Goal: Information Seeking & Learning: Learn about a topic

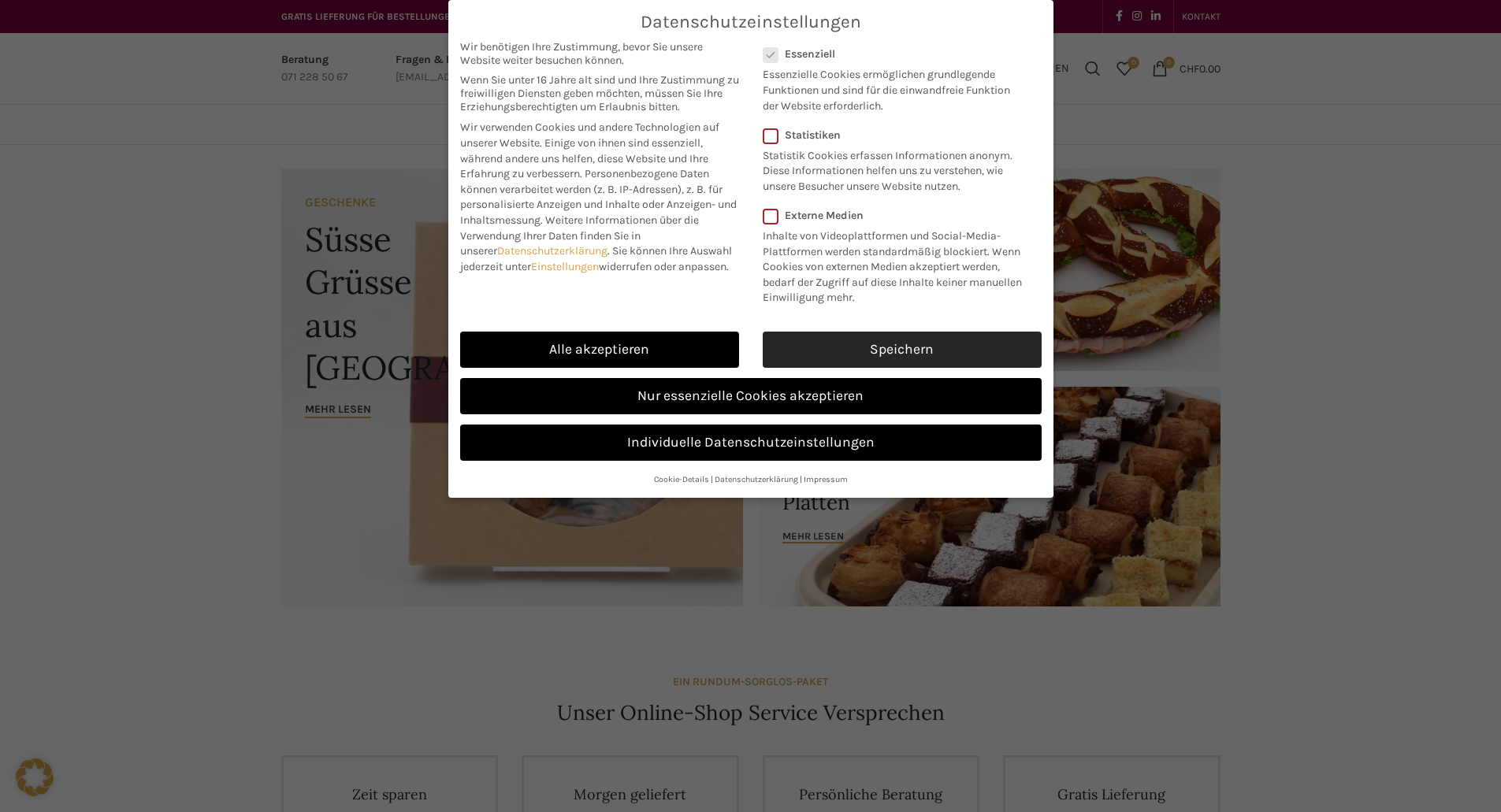
click at [897, 344] on link "Speichern" at bounding box center [902, 349] width 279 height 37
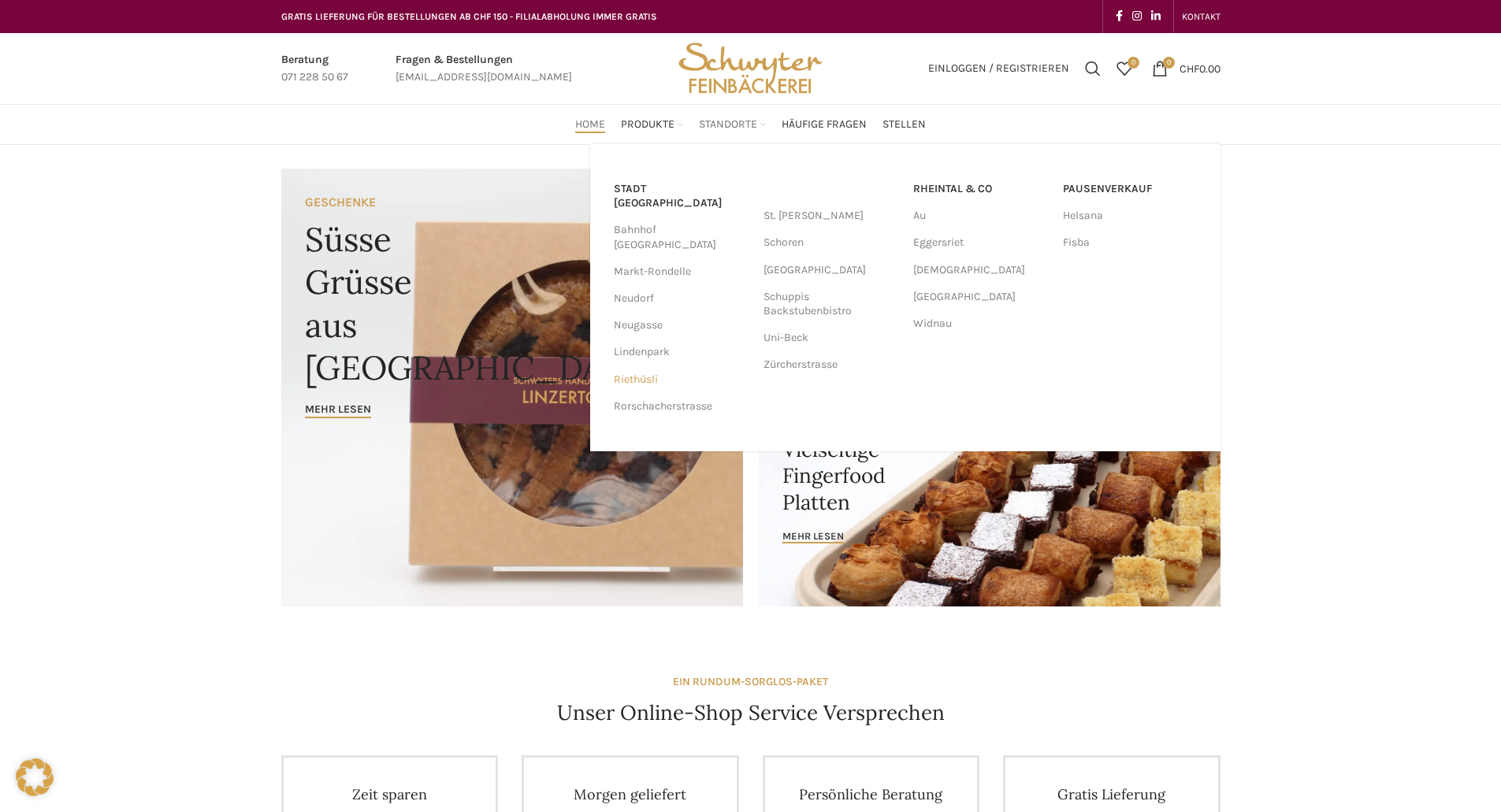
click at [642, 366] on link "Riethüsli" at bounding box center [680, 379] width 134 height 26
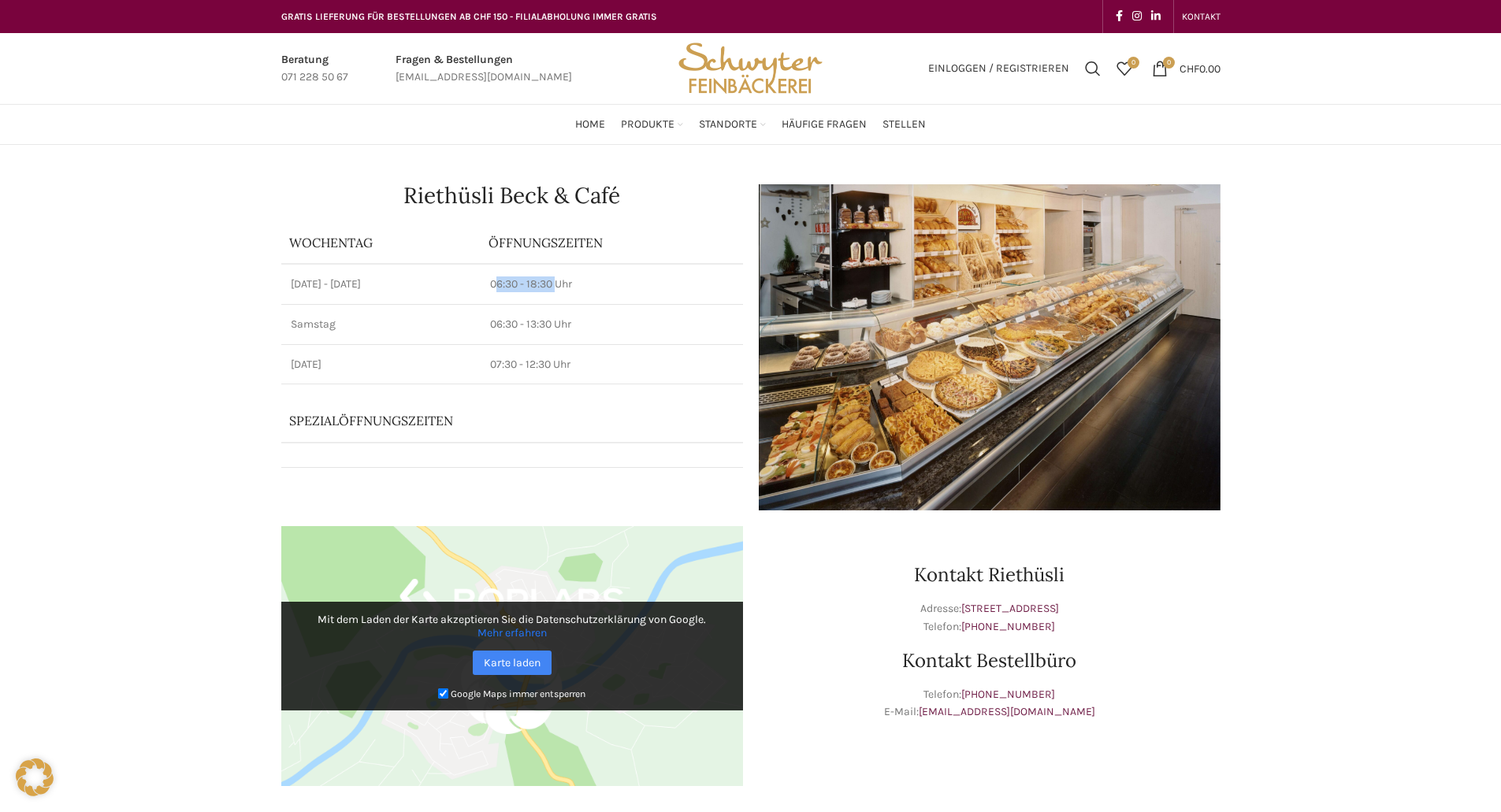
drag, startPoint x: 497, startPoint y: 288, endPoint x: 562, endPoint y: 295, distance: 65.4
click at [562, 295] on td "06:30 - 18:30 Uhr" at bounding box center [612, 283] width 262 height 40
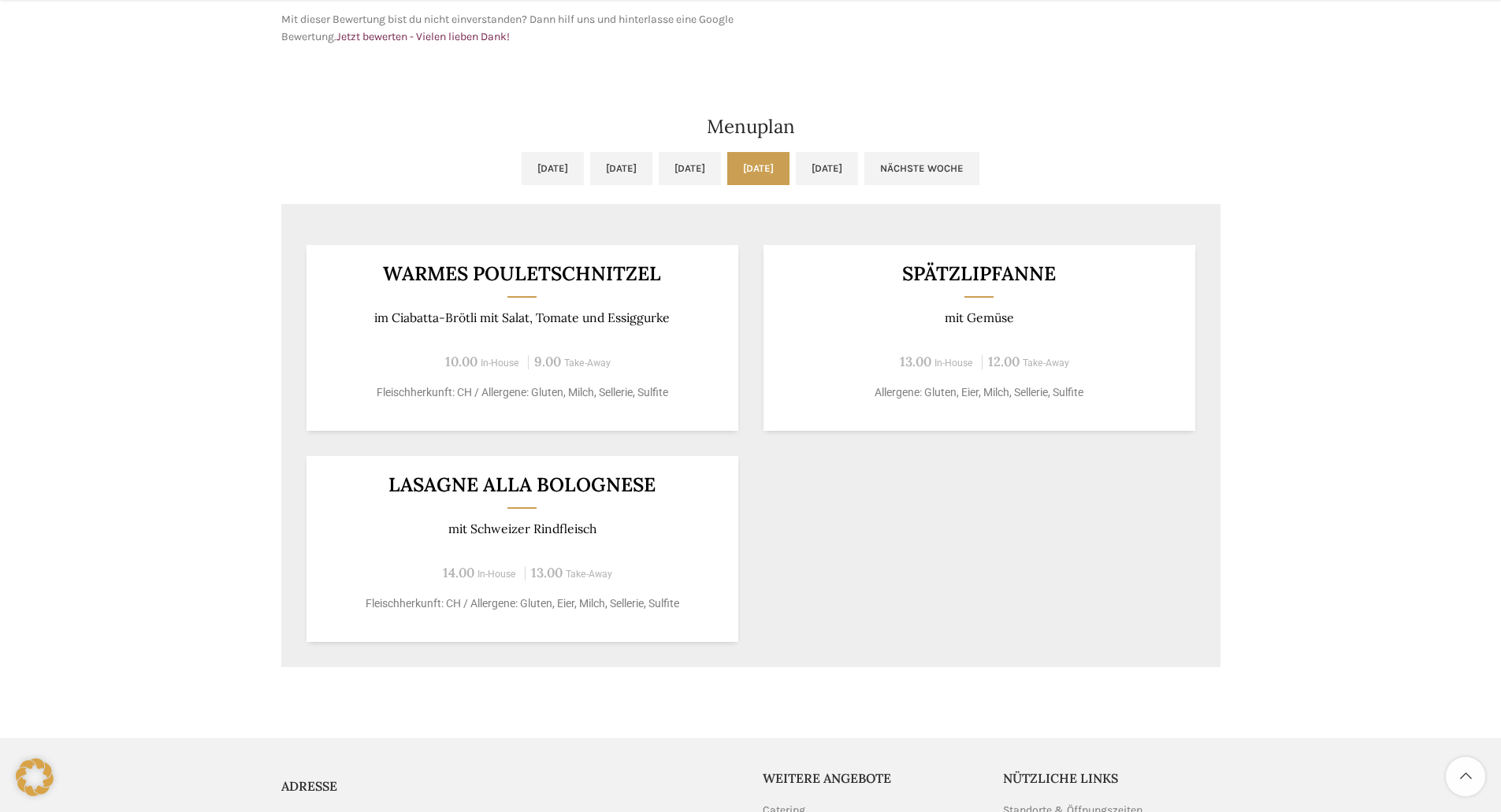
scroll to position [867, 0]
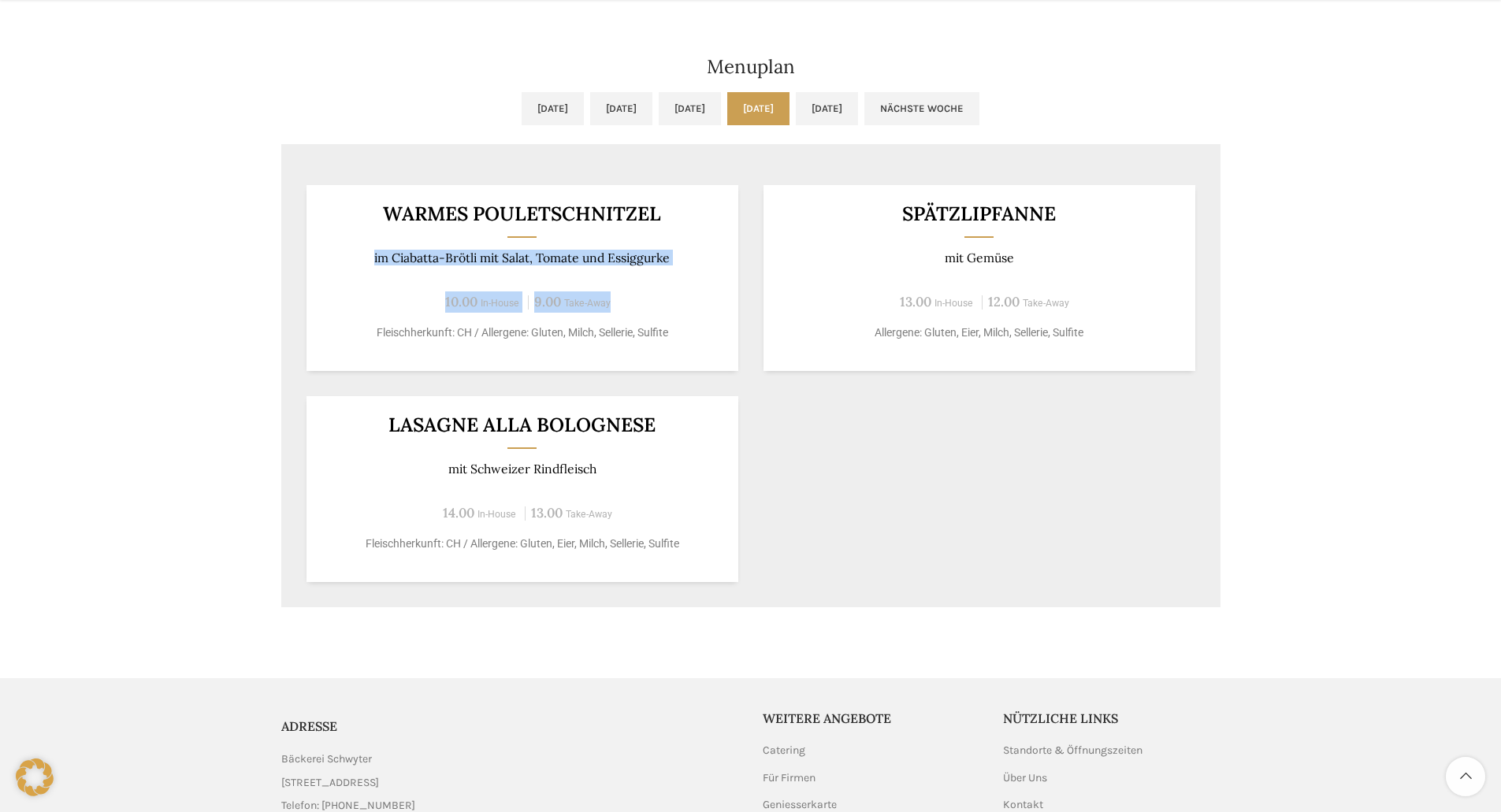
drag, startPoint x: 406, startPoint y: 226, endPoint x: 681, endPoint y: 283, distance: 280.8
click at [681, 283] on div "Warmes Pouletschnitzel im Ciabatta-Brötli mit Salat, Tomate und Essiggurke 10.0…" at bounding box center [522, 279] width 432 height 186
click at [913, 446] on div "Warmes Pouletschnitzel im Ciabatta-Brötli mit Salat, Tomate und Essiggurke 10.0…" at bounding box center [751, 383] width 939 height 447
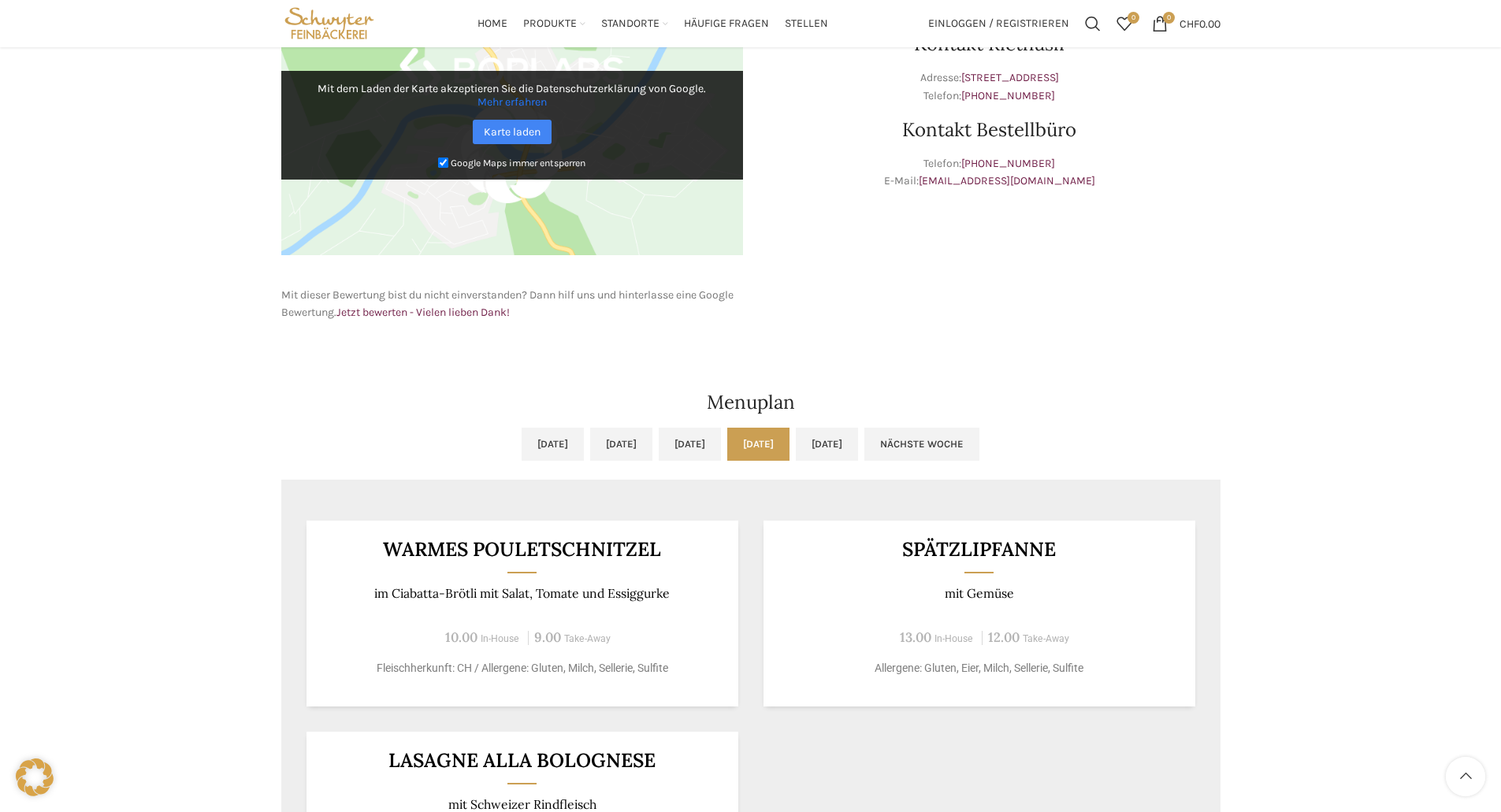
scroll to position [472, 0]
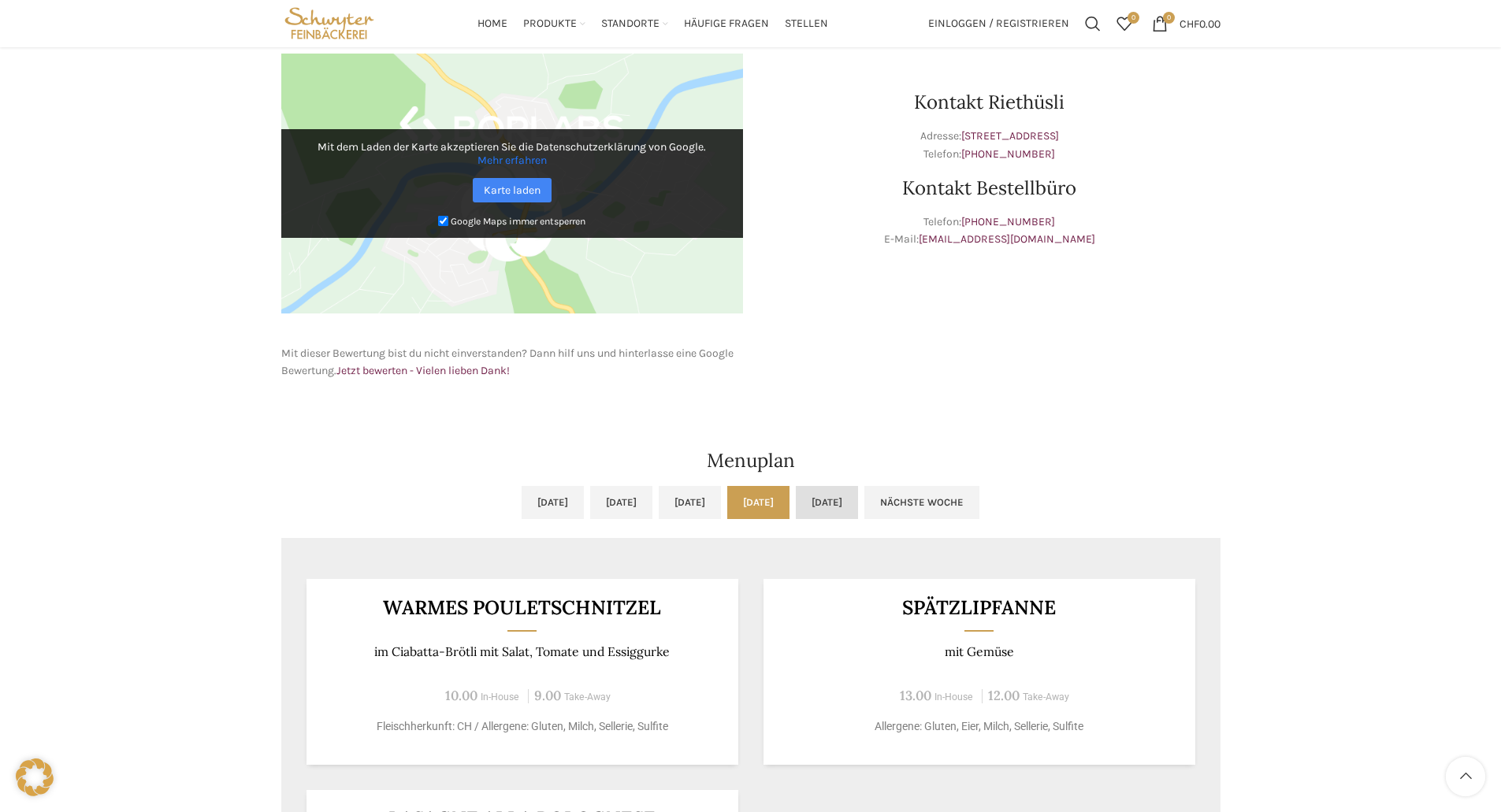
click at [858, 504] on link "[DATE]" at bounding box center [826, 502] width 62 height 33
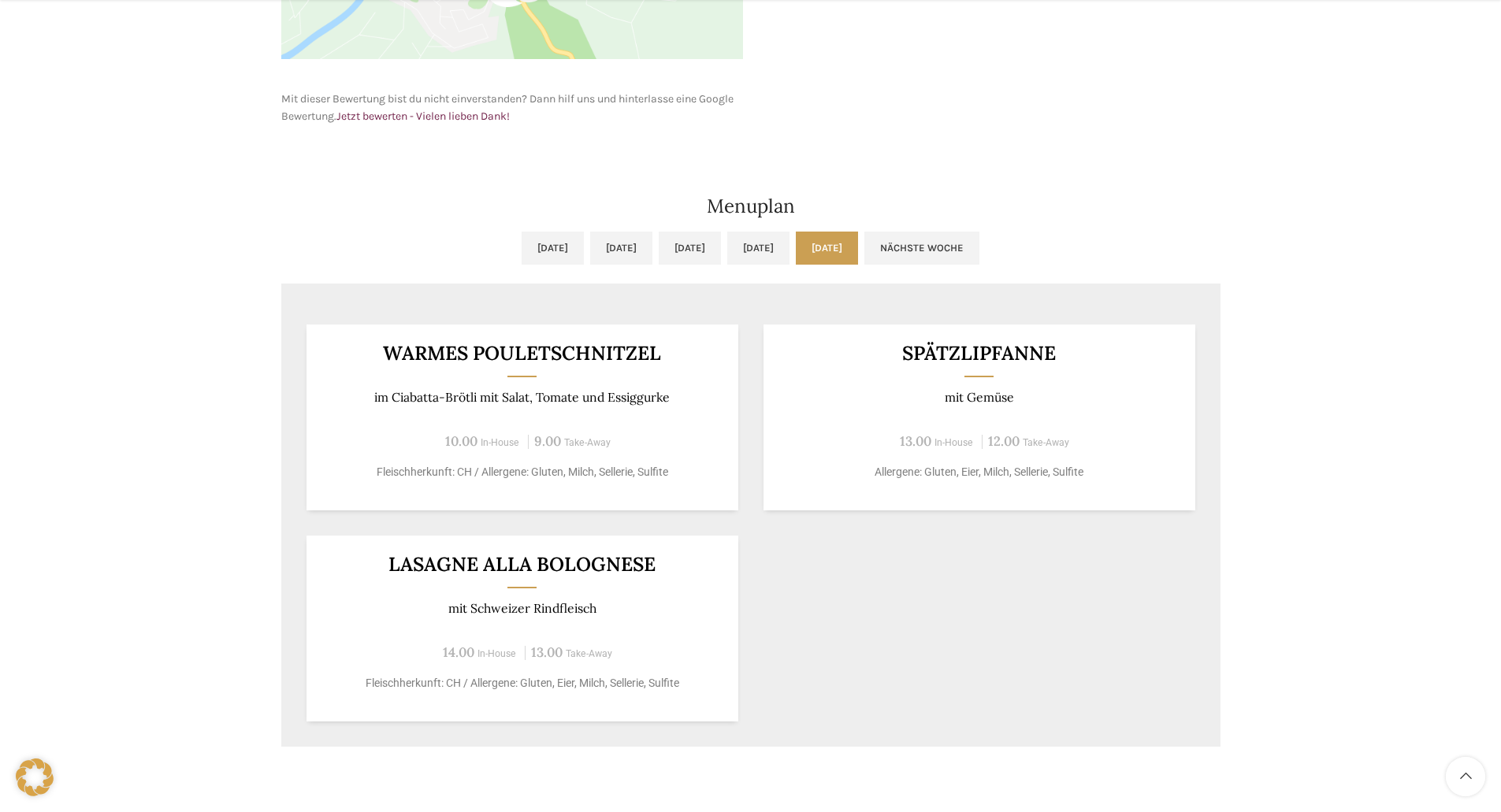
scroll to position [788, 0]
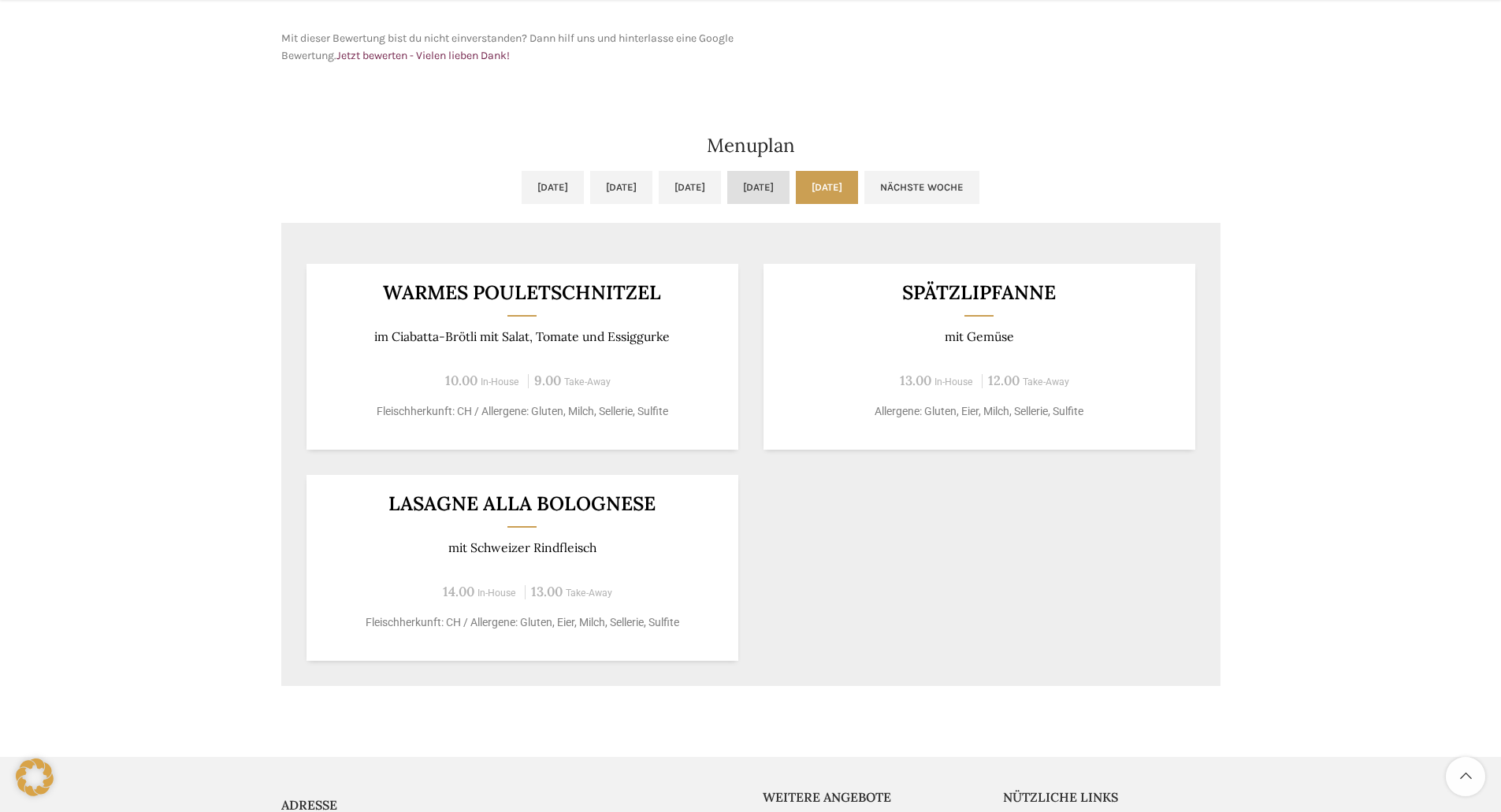
click at [790, 177] on link "Do, [DATE]" at bounding box center [758, 187] width 62 height 33
click at [718, 191] on link "Mi, [DATE]" at bounding box center [690, 187] width 62 height 33
click at [596, 191] on link "Di, [DATE]" at bounding box center [621, 187] width 62 height 33
click at [521, 189] on link "[DATE]" at bounding box center [552, 187] width 62 height 33
click at [858, 180] on link "[DATE]" at bounding box center [826, 187] width 62 height 33
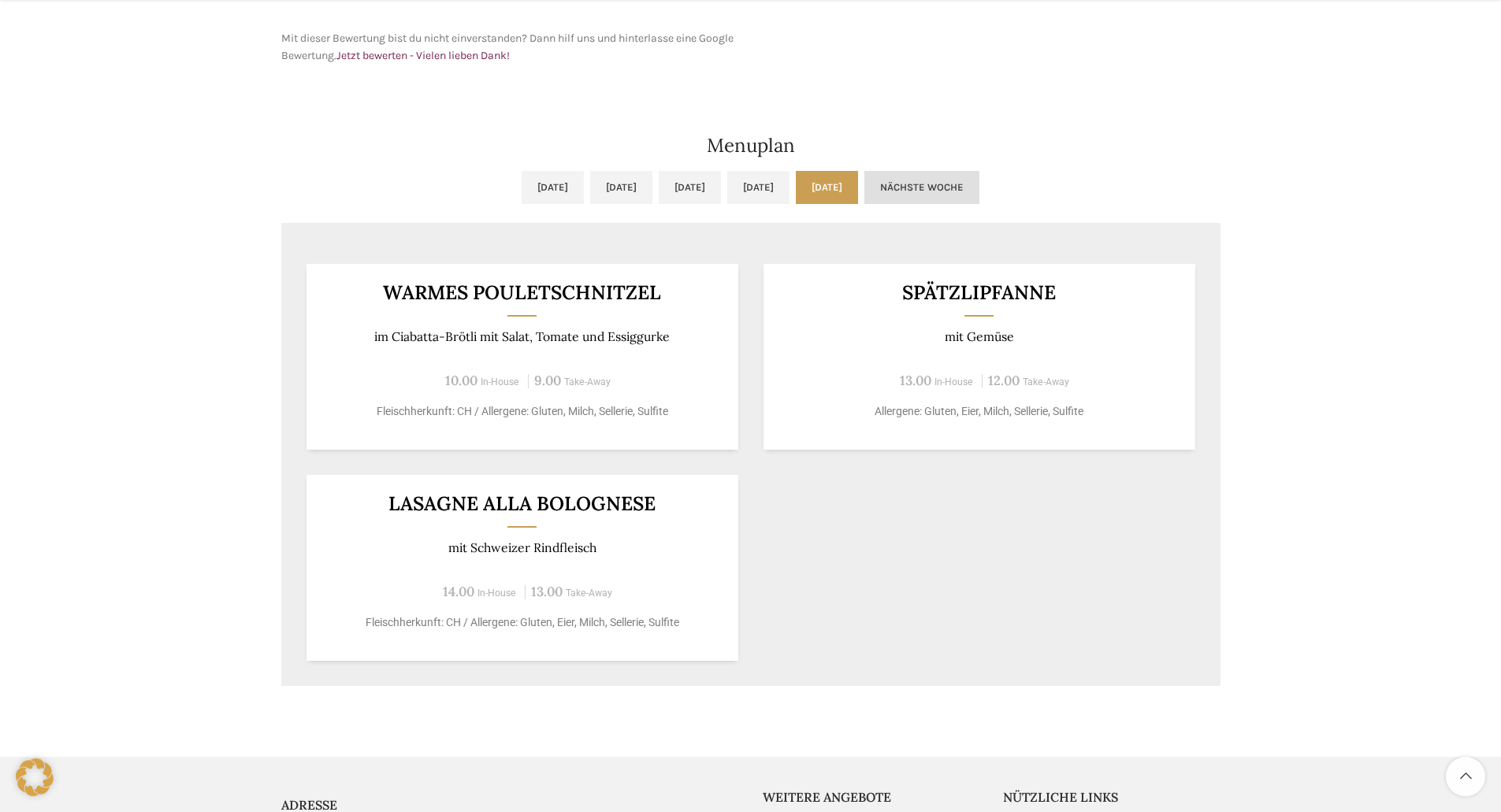
click at [979, 185] on link "Nächste Woche" at bounding box center [921, 187] width 115 height 33
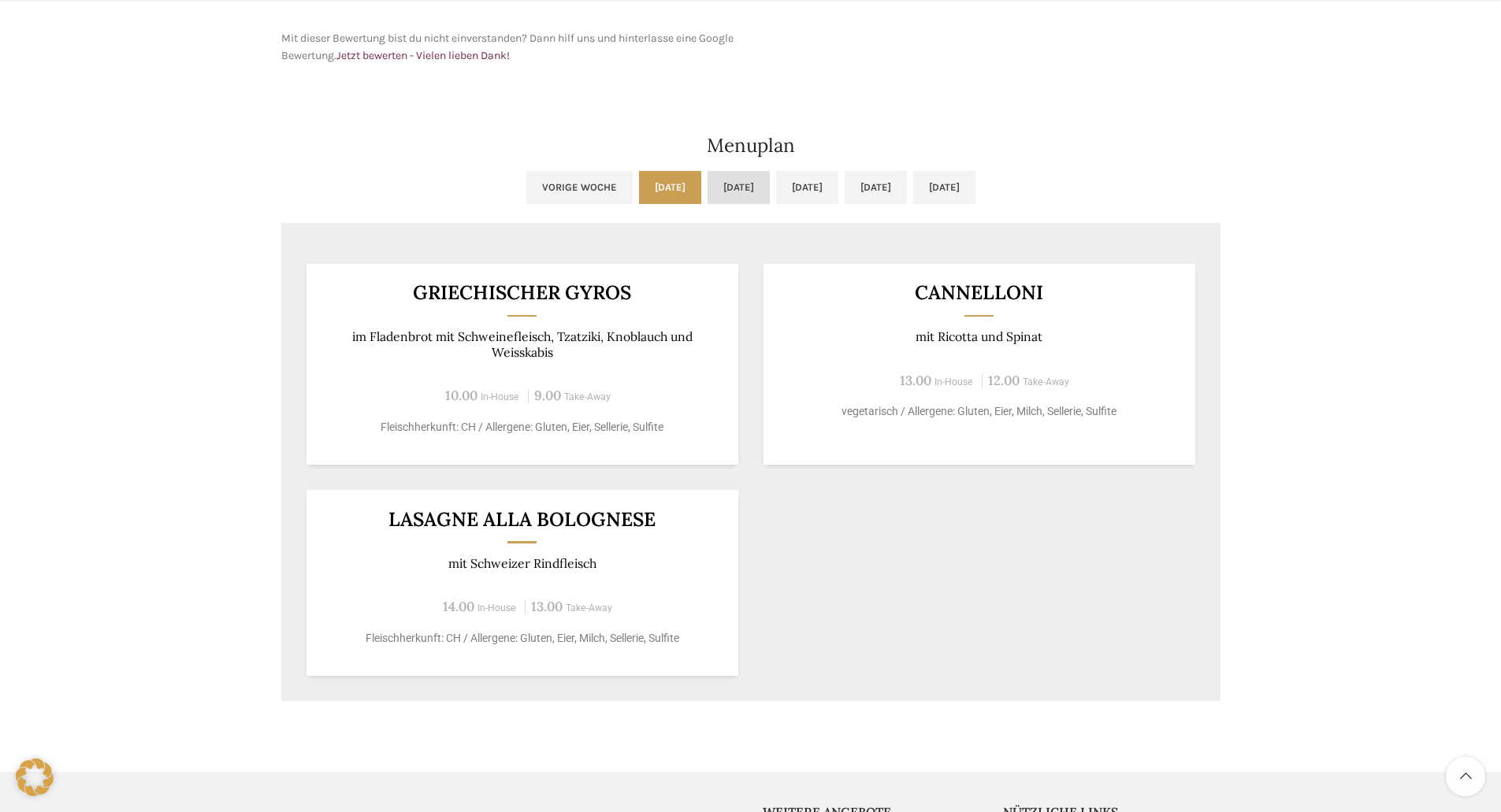
click at [711, 193] on link "Di, [DATE]" at bounding box center [739, 187] width 62 height 33
click at [805, 194] on link "Mi, [DATE]" at bounding box center [807, 187] width 62 height 33
click at [906, 188] on link "Do, [DATE]" at bounding box center [875, 187] width 62 height 33
click at [639, 189] on link "[DATE]" at bounding box center [670, 187] width 62 height 33
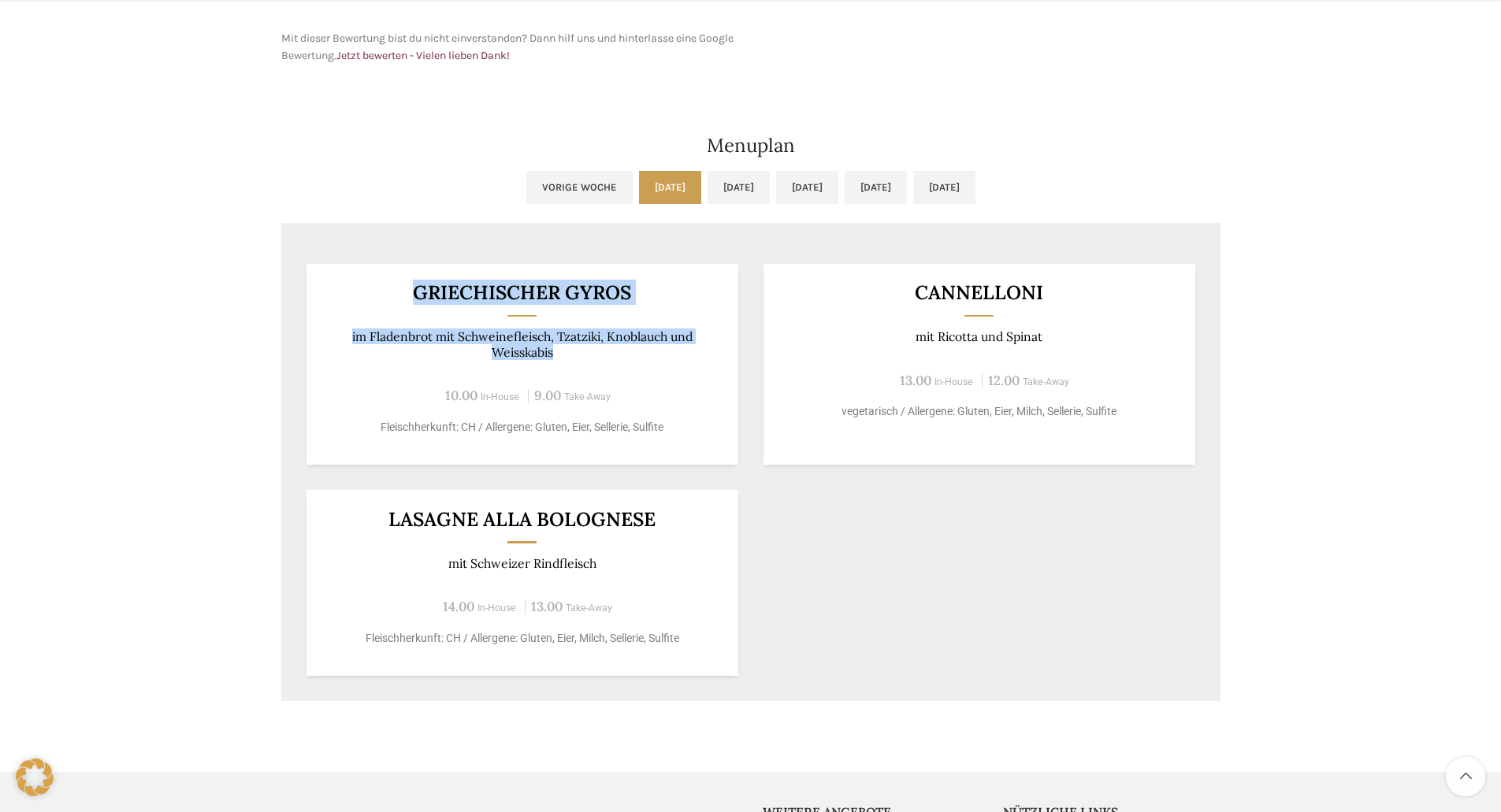
drag, startPoint x: 385, startPoint y: 295, endPoint x: 579, endPoint y: 355, distance: 203.1
click at [579, 355] on div "Griechischer Gyros im Fladenbrot mit Schweinefleisch, Tzatziki, Knoblauch und W…" at bounding box center [522, 363] width 432 height 200
click at [526, 189] on link "Vorige Woche" at bounding box center [579, 187] width 106 height 33
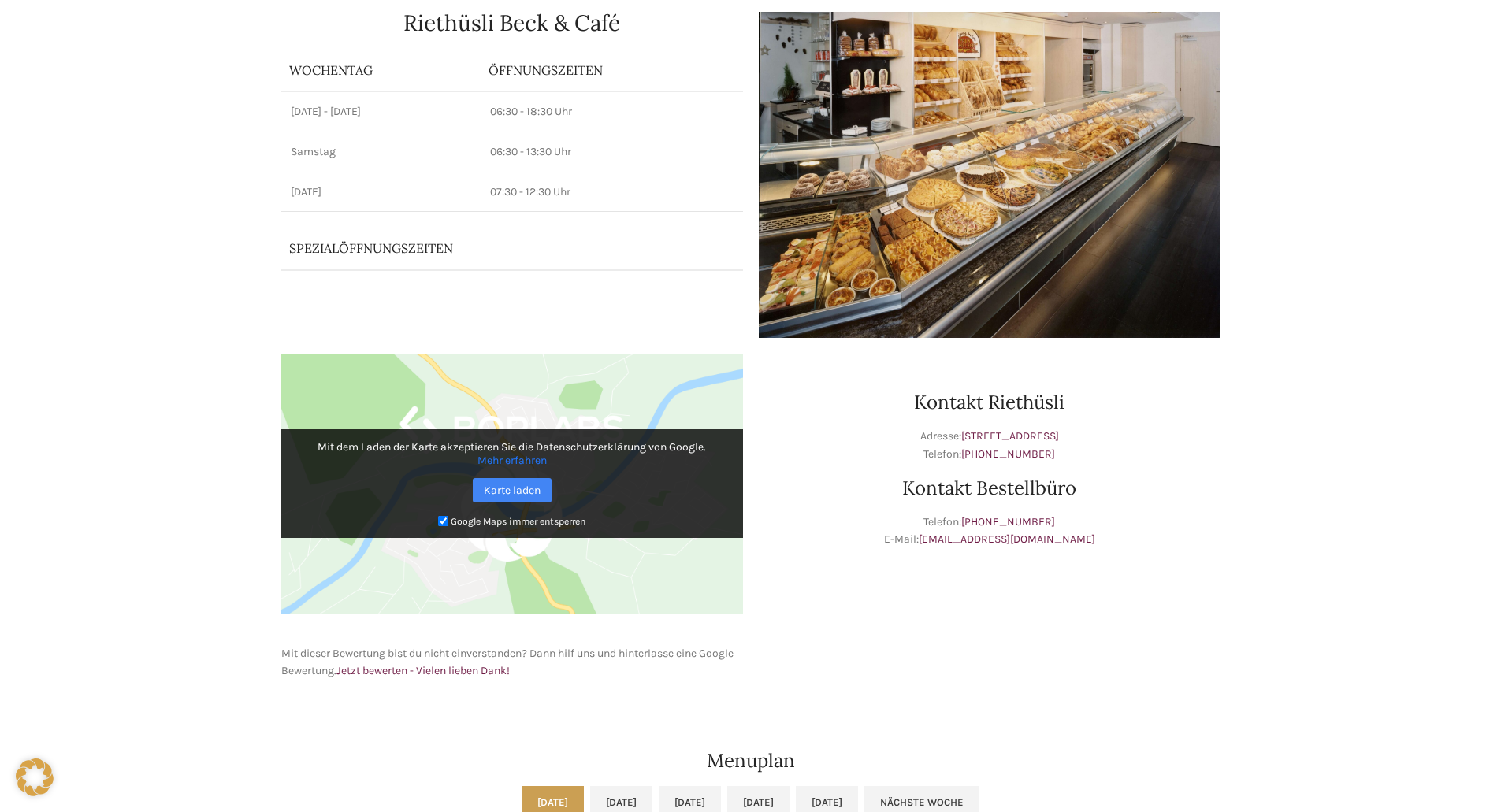
scroll to position [0, 0]
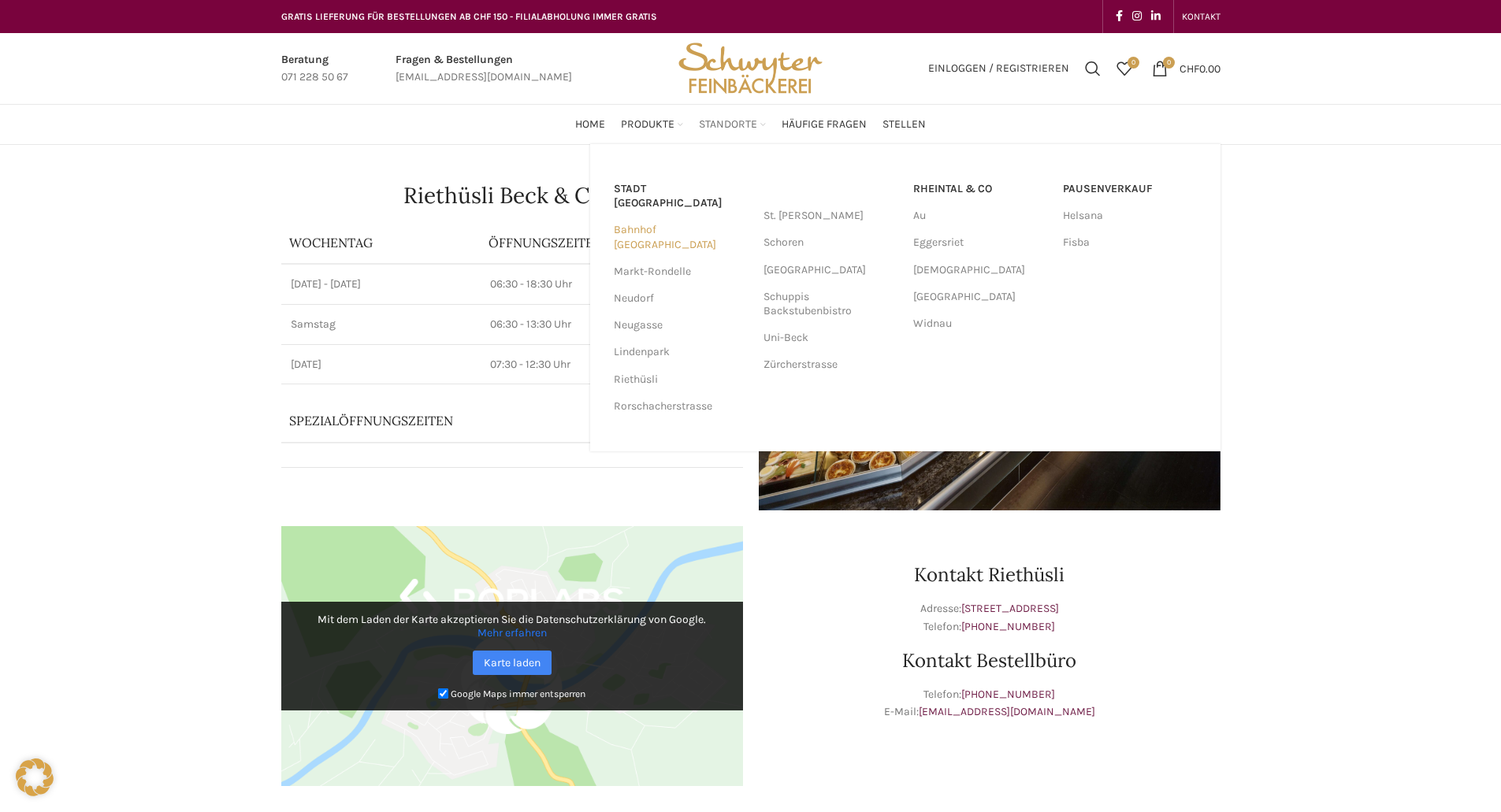
click at [669, 216] on link "Bahnhof [GEOGRAPHIC_DATA]" at bounding box center [680, 237] width 134 height 41
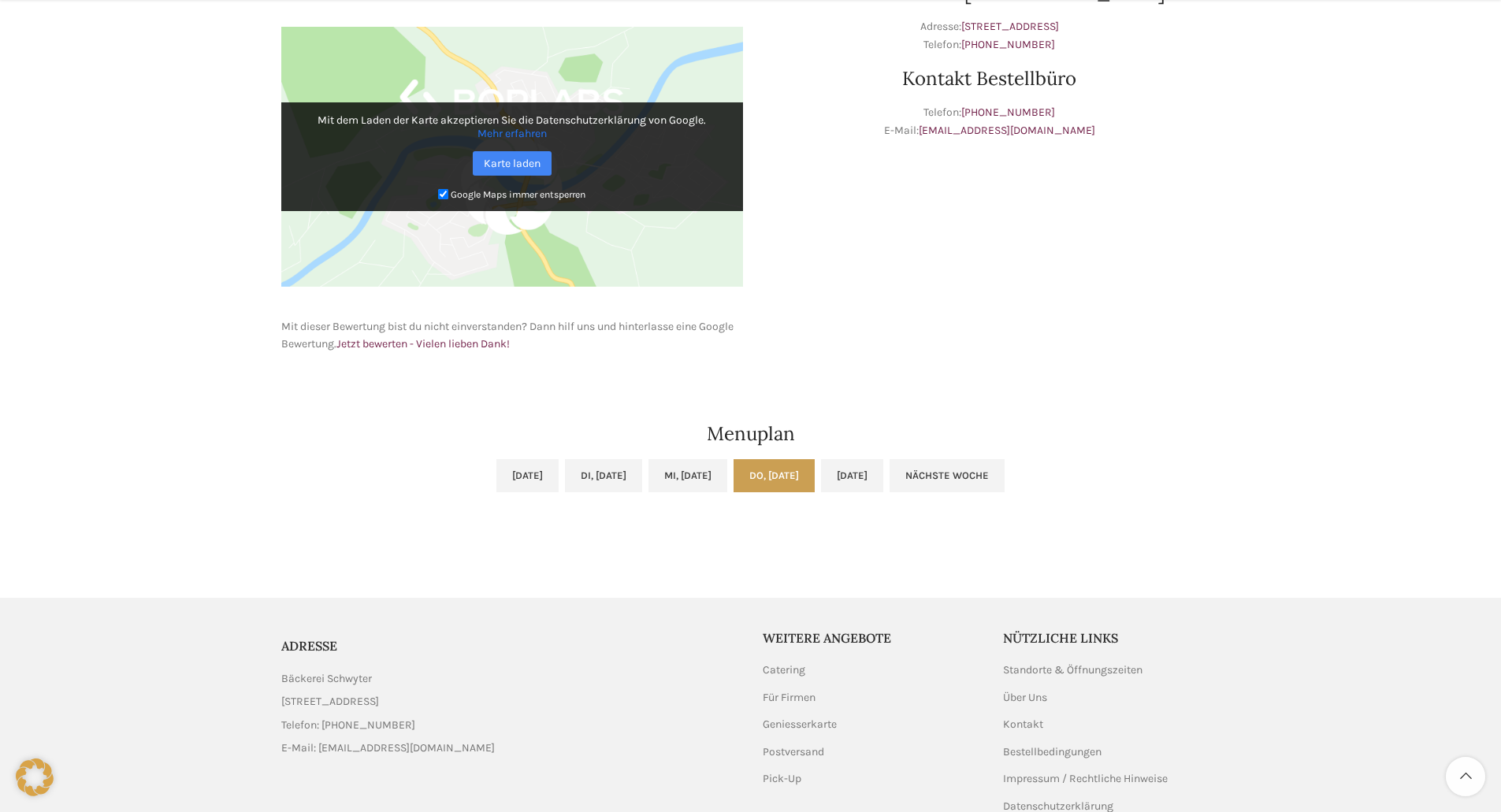
scroll to position [551, 0]
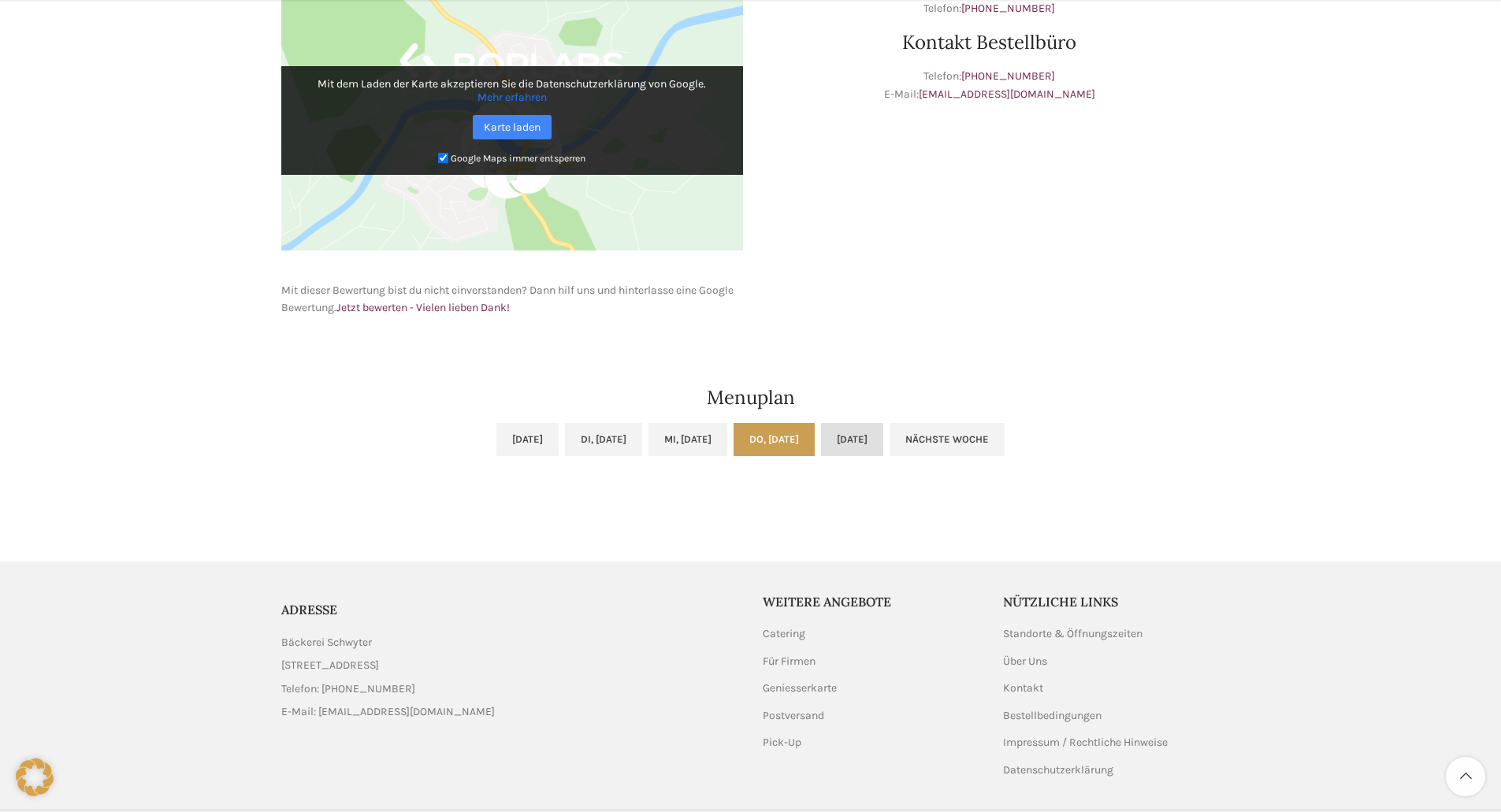
click at [883, 433] on link "Fr, 05.09.2025" at bounding box center [852, 439] width 62 height 33
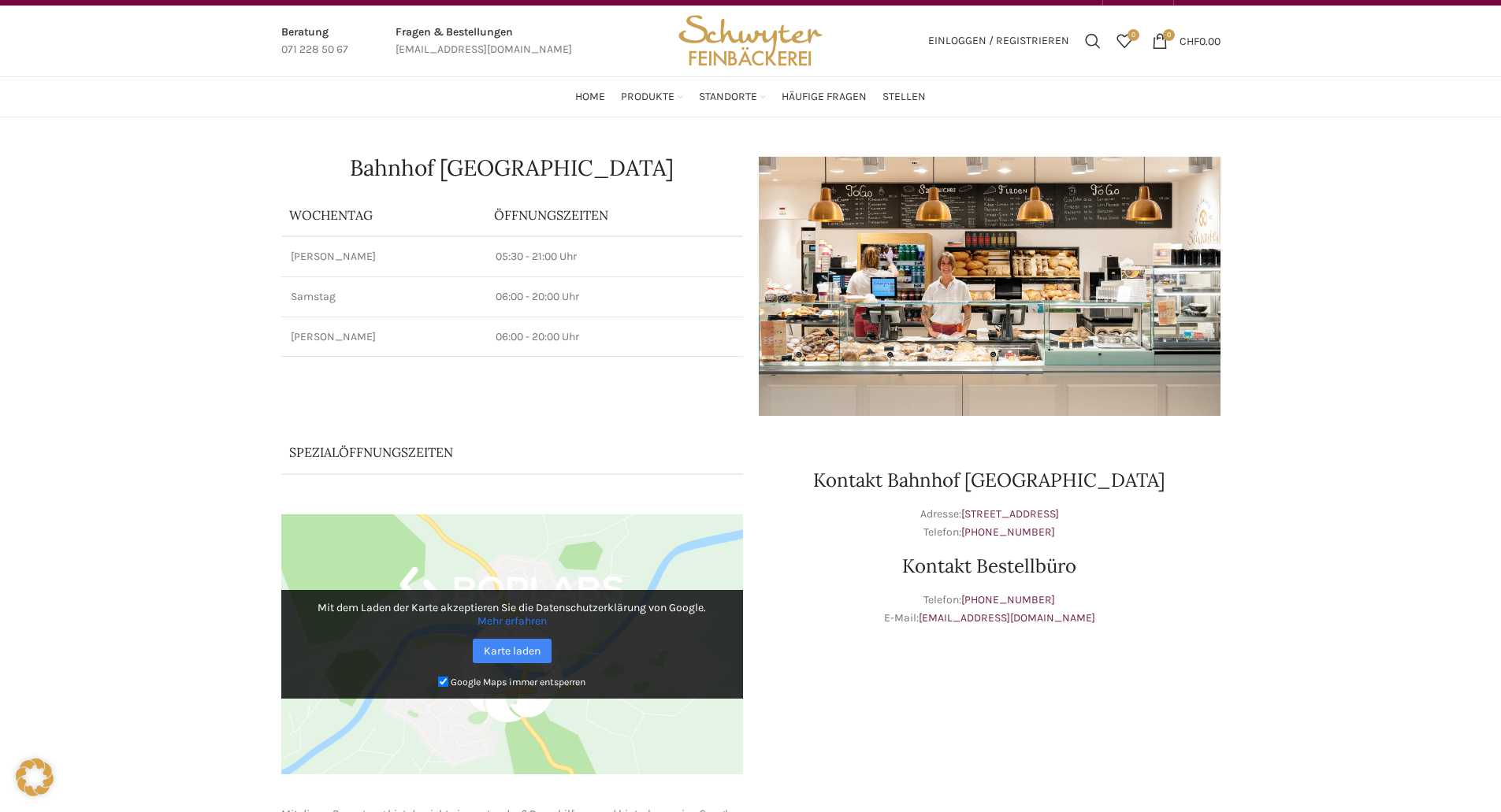
scroll to position [0, 0]
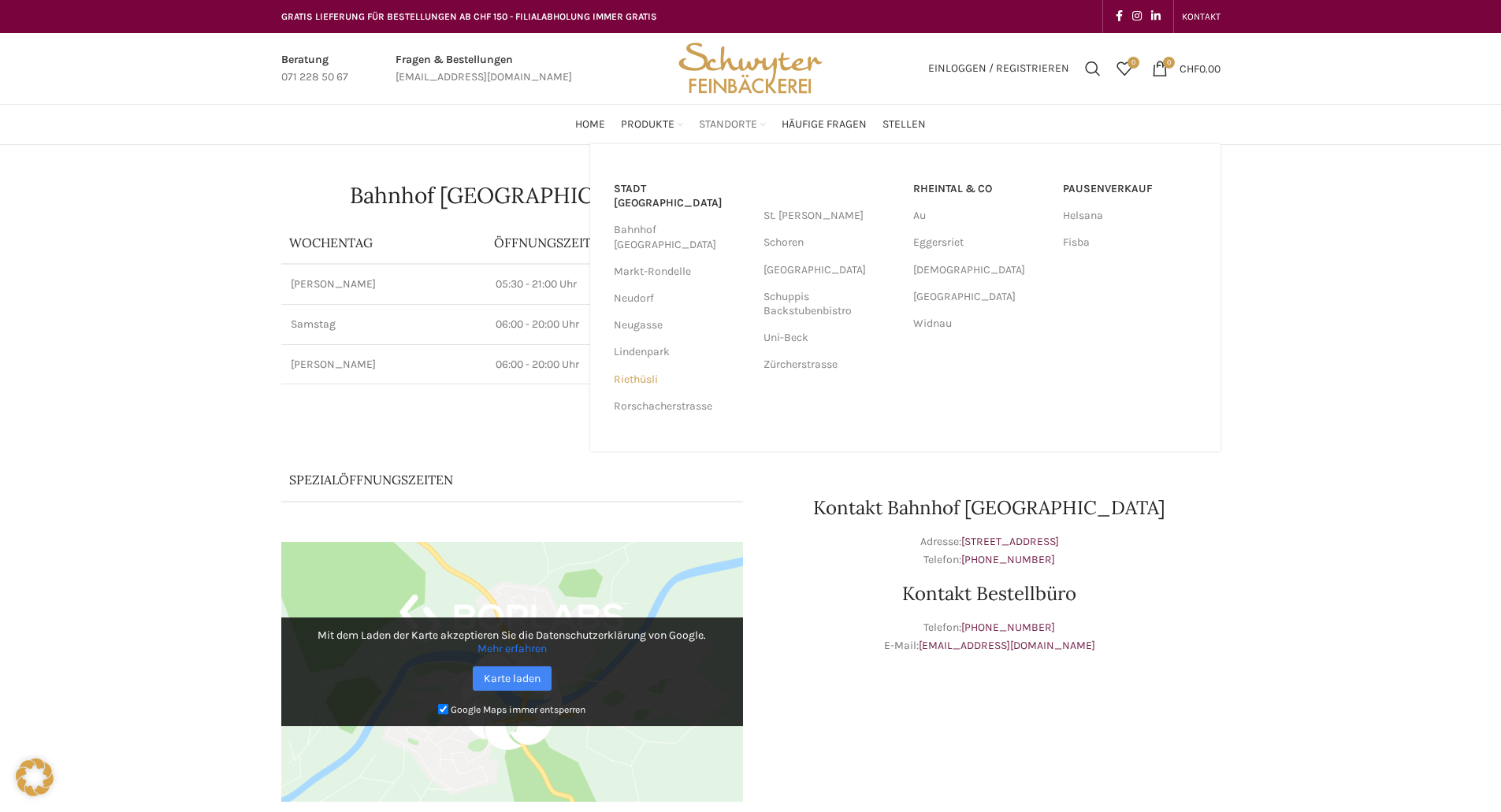
click at [636, 366] on link "Riethüsli" at bounding box center [680, 379] width 134 height 26
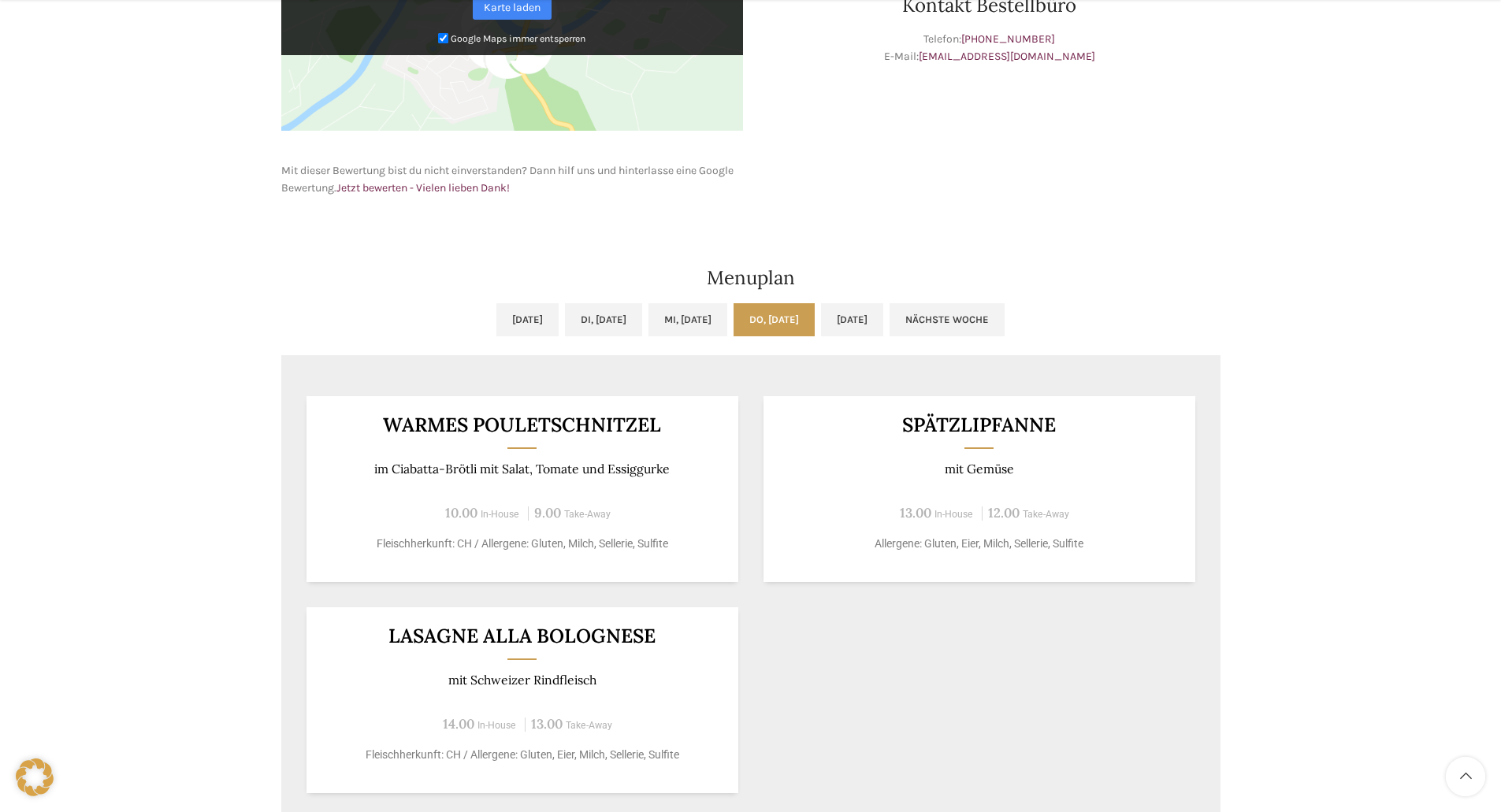
scroll to position [709, 0]
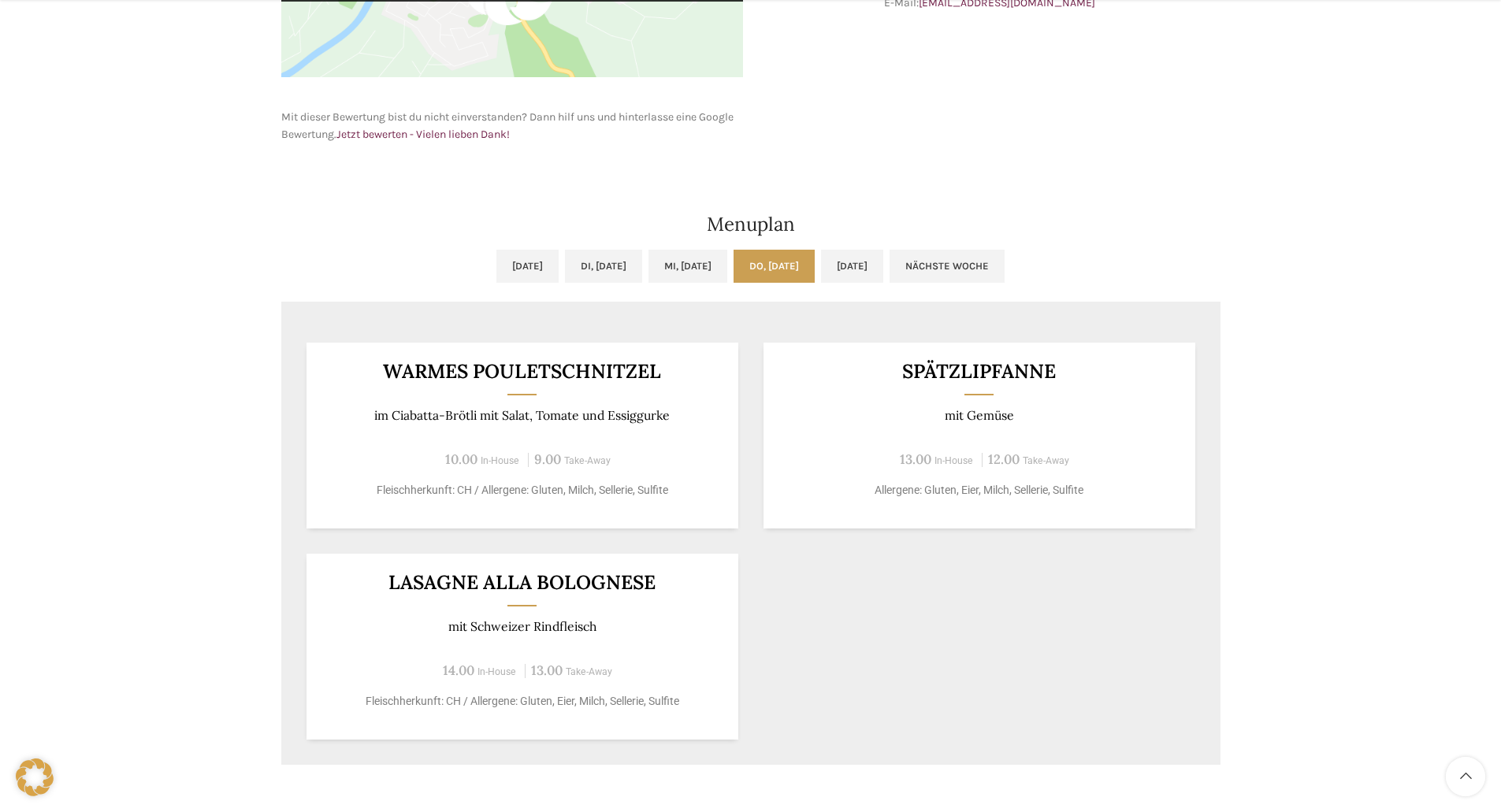
click at [1236, 141] on div "Riethüsli [PERSON_NAME] & Café Wochentag ÖFFNUNGSZEITEN [PERSON_NAME] 06:30 - 1…" at bounding box center [750, 120] width 1501 height 1368
